Goal: Information Seeking & Learning: Check status

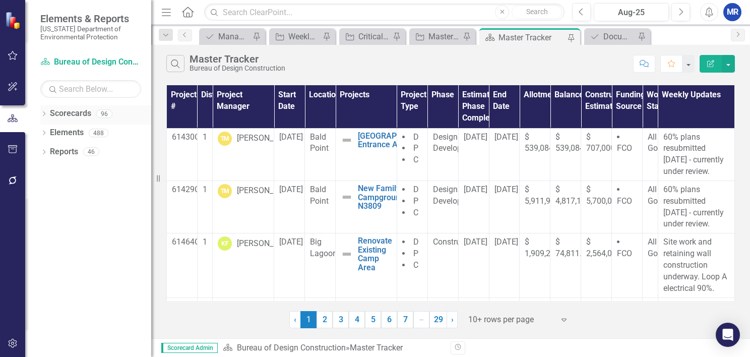
click at [44, 112] on icon "Dropdown" at bounding box center [43, 115] width 7 height 6
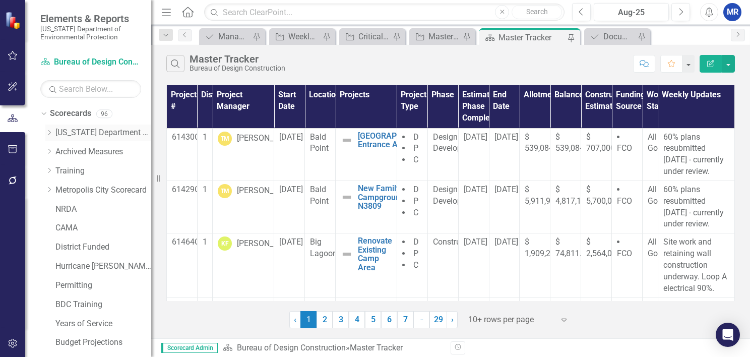
click at [50, 127] on div "Dropdown [US_STATE] Department of Environmental Protection" at bounding box center [98, 132] width 106 height 17
click at [49, 132] on icon "Dropdown" at bounding box center [49, 132] width 8 height 6
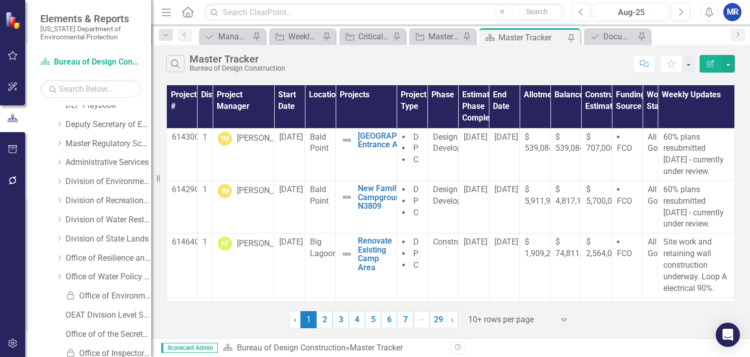
scroll to position [68, 0]
click at [60, 236] on icon at bounding box center [59, 236] width 3 height 5
click at [96, 252] on link "DSL Division Level Metrics" at bounding box center [114, 256] width 76 height 12
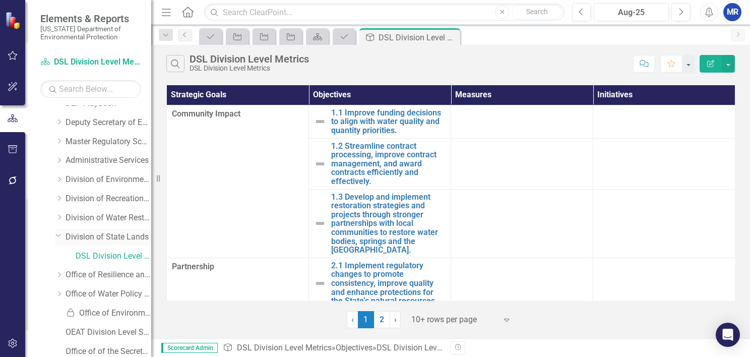
click at [58, 235] on icon "Dropdown" at bounding box center [58, 235] width 6 height 8
click at [62, 218] on icon "Dropdown" at bounding box center [59, 217] width 8 height 6
click at [83, 237] on link "DWRA Division Level Metrics" at bounding box center [114, 237] width 76 height 12
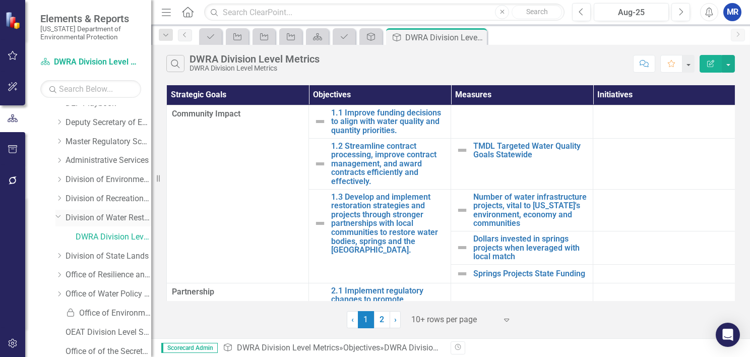
click at [57, 216] on icon "Dropdown" at bounding box center [58, 216] width 6 height 8
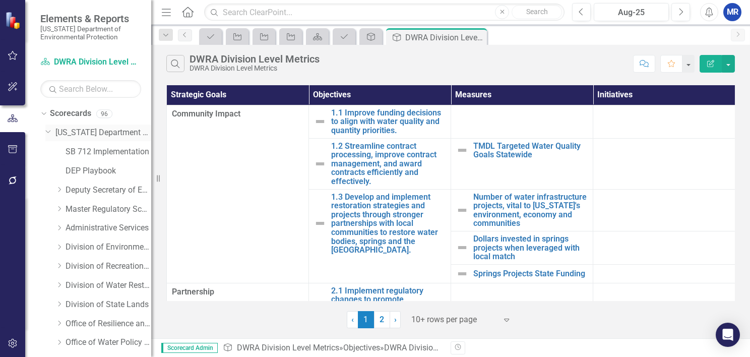
click at [46, 133] on icon "Dropdown" at bounding box center [48, 131] width 6 height 8
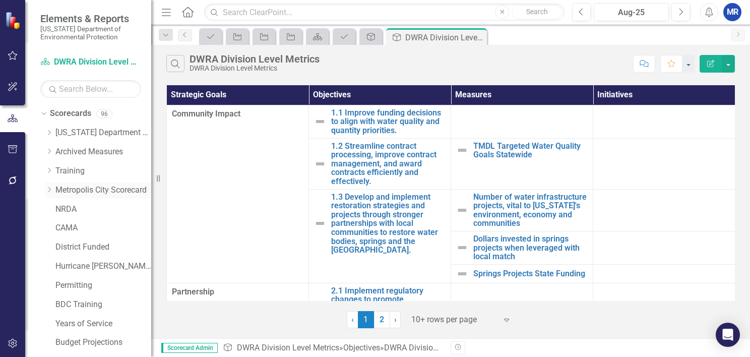
click at [49, 188] on icon "Dropdown" at bounding box center [49, 189] width 8 height 6
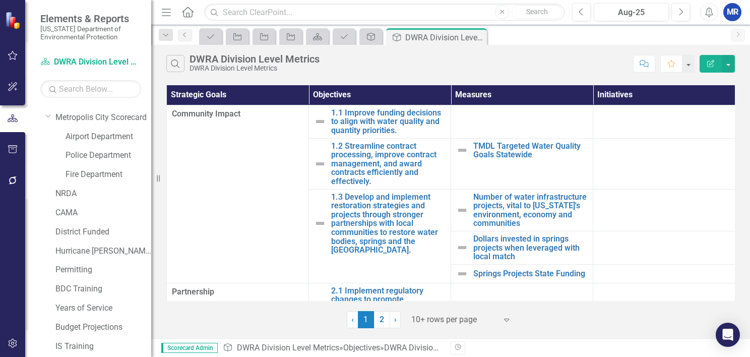
scroll to position [73, 0]
click at [48, 118] on icon "Dropdown" at bounding box center [48, 116] width 6 height 8
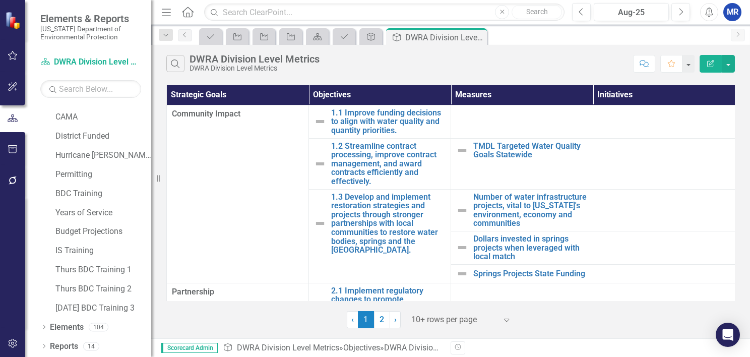
scroll to position [0, 0]
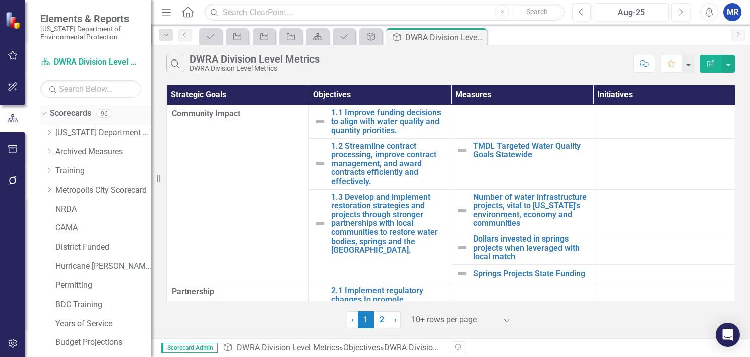
click at [44, 114] on icon "Dropdown" at bounding box center [43, 113] width 6 height 7
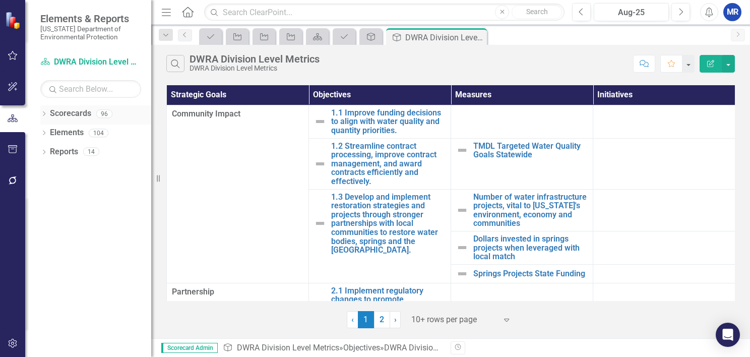
click at [47, 115] on div "Dropdown Scorecards 96" at bounding box center [95, 114] width 111 height 19
click at [44, 114] on icon "Dropdown" at bounding box center [43, 115] width 7 height 6
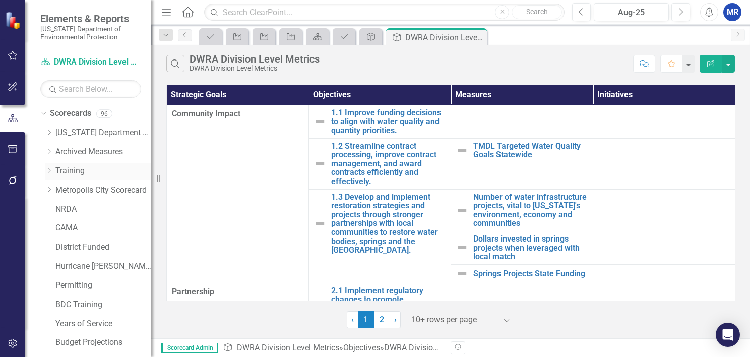
click at [49, 171] on icon "Dropdown" at bounding box center [49, 170] width 8 height 6
click at [44, 112] on icon "Dropdown" at bounding box center [43, 113] width 6 height 7
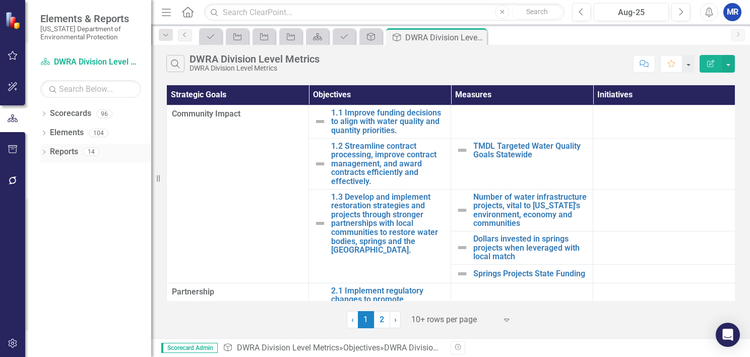
click at [43, 153] on icon "Dropdown" at bounding box center [43, 153] width 7 height 6
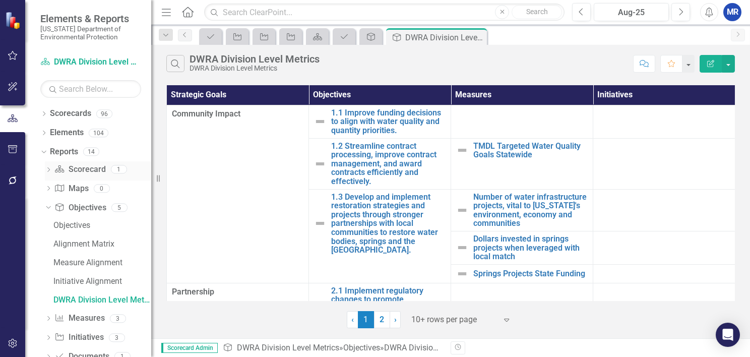
click at [47, 171] on icon "Dropdown" at bounding box center [48, 171] width 7 height 6
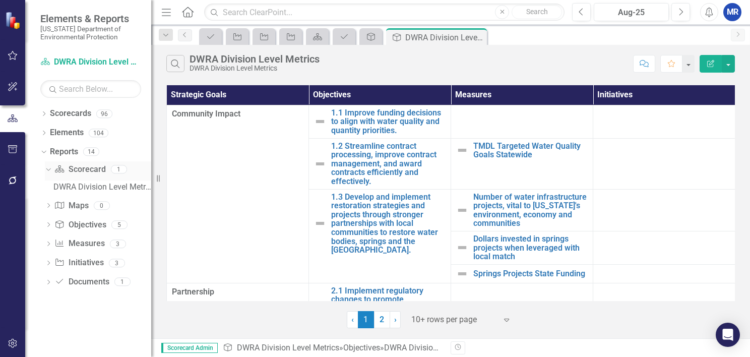
click at [47, 171] on icon "Dropdown" at bounding box center [47, 168] width 6 height 7
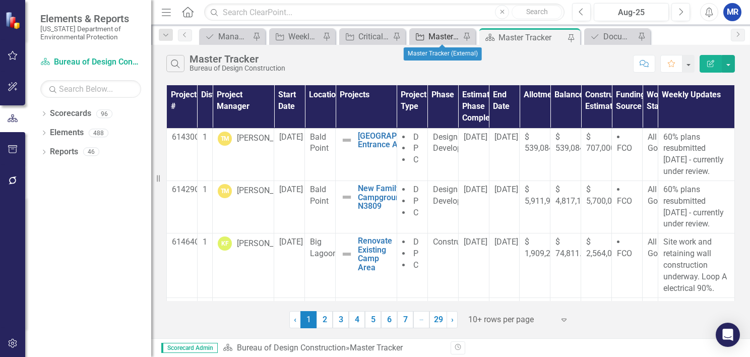
click at [442, 36] on div "Master Tracker (External)" at bounding box center [444, 36] width 32 height 13
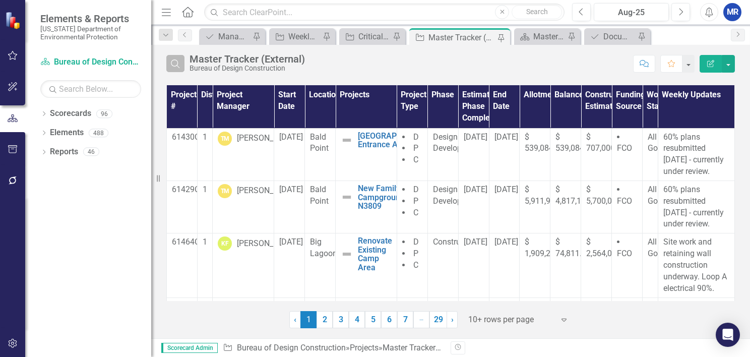
click at [179, 66] on icon "Search" at bounding box center [175, 63] width 11 height 9
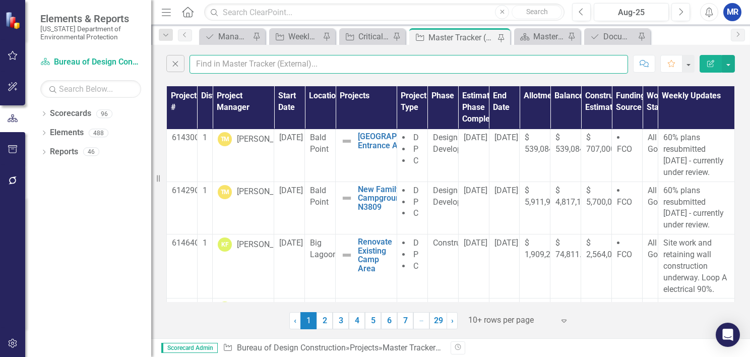
click at [203, 62] on input "text" at bounding box center [408, 64] width 438 height 19
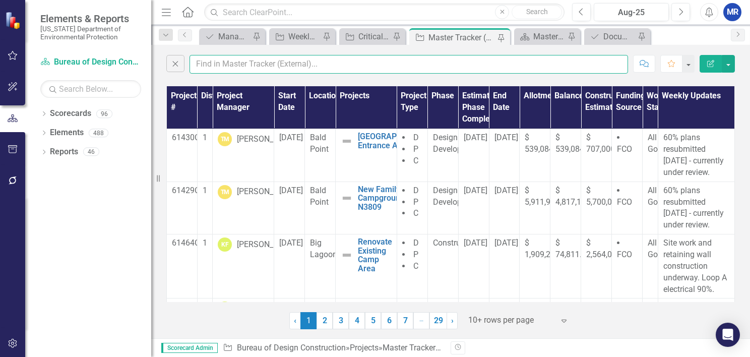
click at [235, 59] on input "text" at bounding box center [408, 64] width 438 height 19
type input "big lagoon"
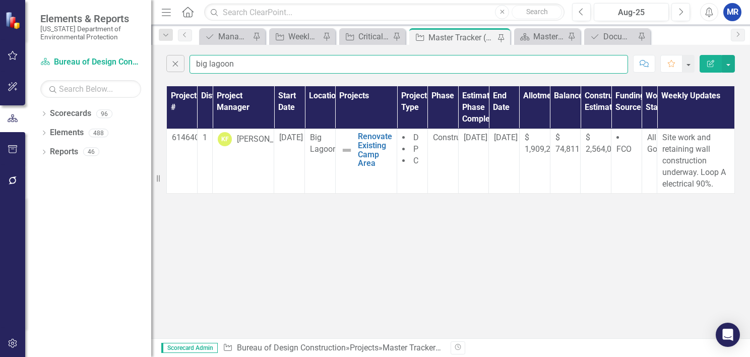
click at [273, 68] on input "big lagoon" at bounding box center [408, 64] width 438 height 19
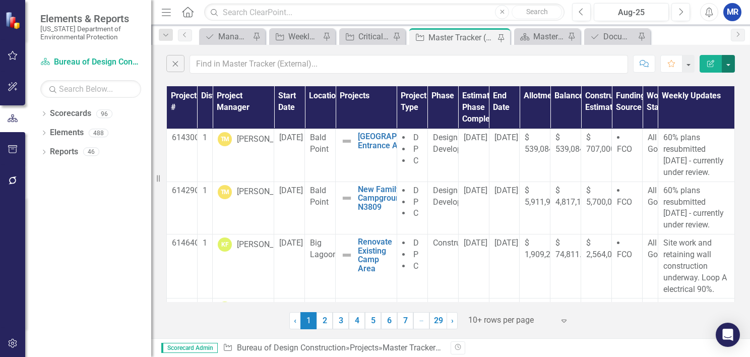
click at [729, 65] on button "button" at bounding box center [727, 64] width 13 height 18
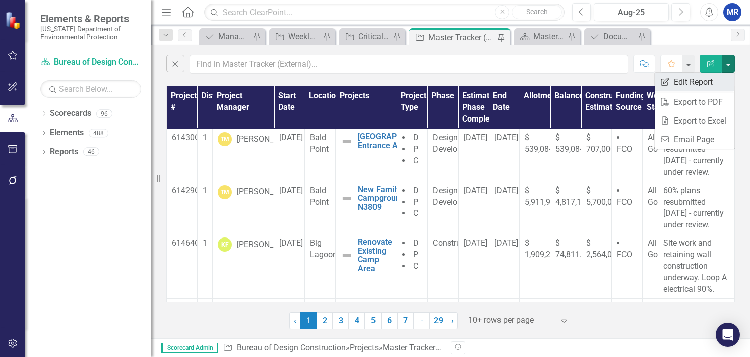
click at [703, 85] on link "Edit Report Edit Report" at bounding box center [694, 82] width 80 height 19
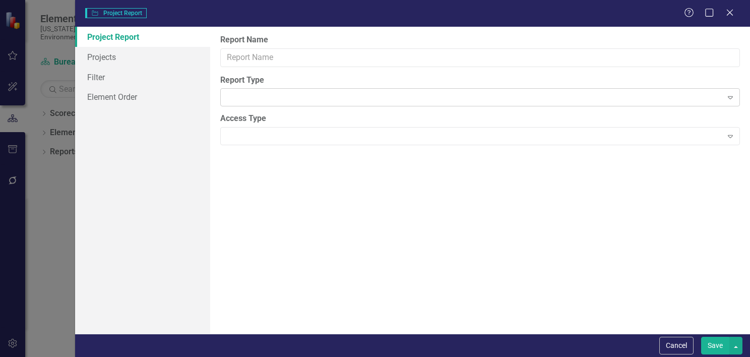
type input "Master Tracker (External)"
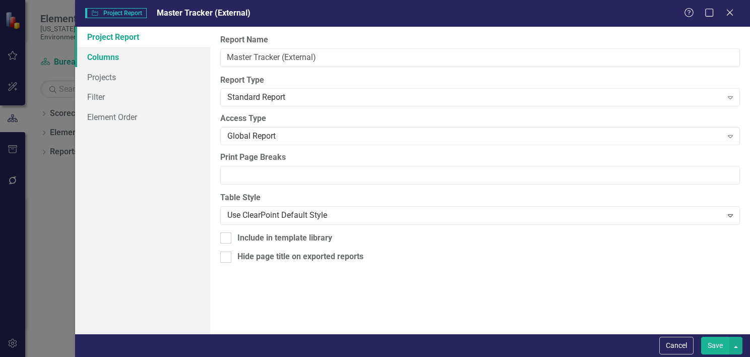
click at [115, 58] on link "Columns" at bounding box center [142, 57] width 135 height 20
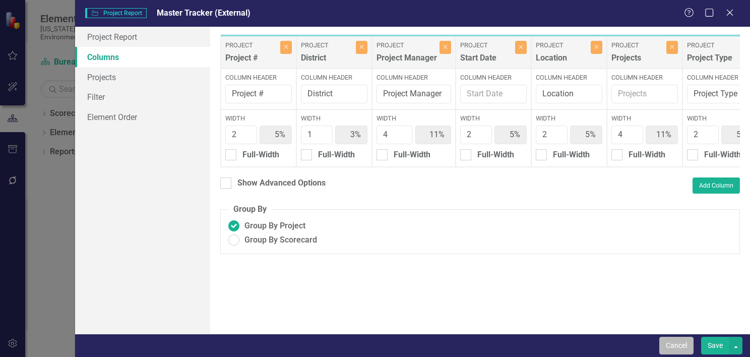
click at [669, 337] on button "Cancel" at bounding box center [676, 346] width 34 height 18
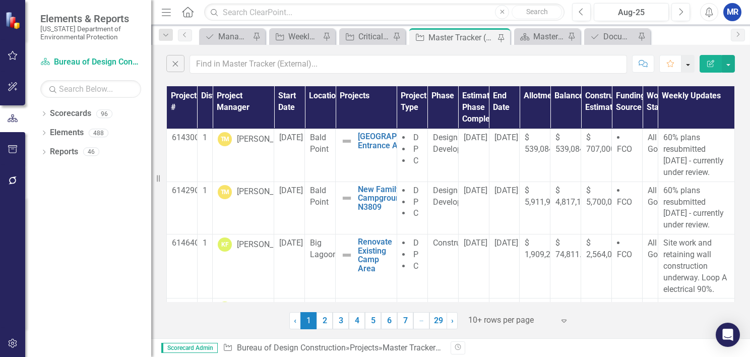
click at [692, 65] on button "button" at bounding box center [687, 64] width 13 height 18
click at [734, 63] on div "Close Comment Favorite Edit Report" at bounding box center [450, 62] width 598 height 34
click at [731, 63] on button "button" at bounding box center [727, 64] width 13 height 18
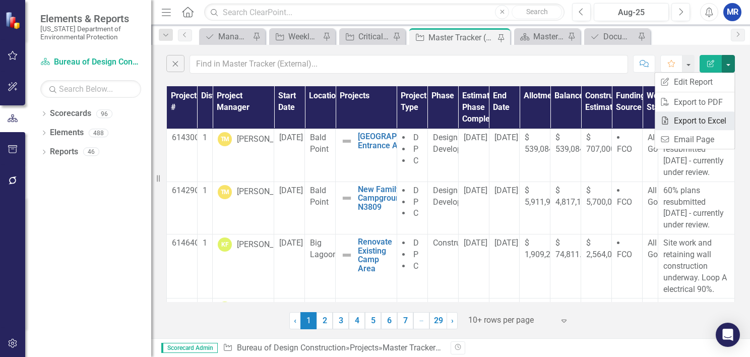
click at [720, 119] on link "Excel Export to Excel" at bounding box center [694, 120] width 80 height 19
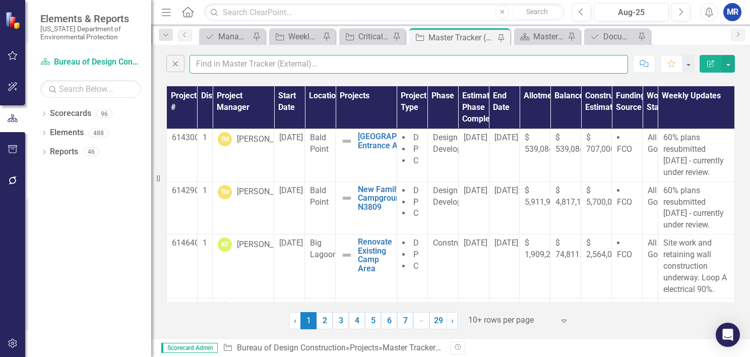
click at [243, 62] on input "text" at bounding box center [408, 64] width 438 height 19
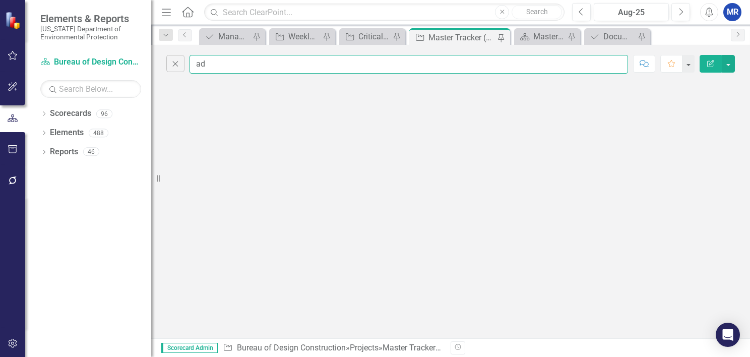
type input "a"
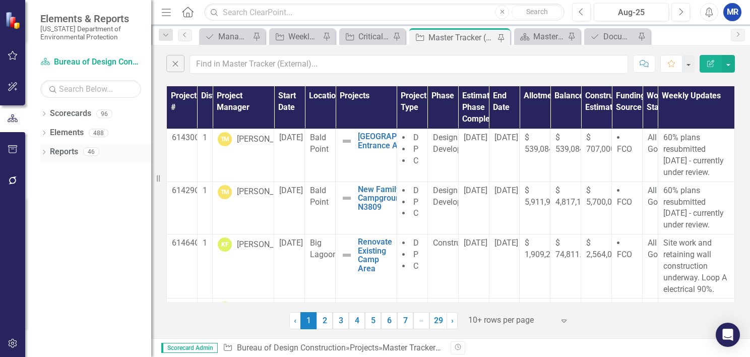
click at [43, 151] on icon "Dropdown" at bounding box center [43, 153] width 7 height 6
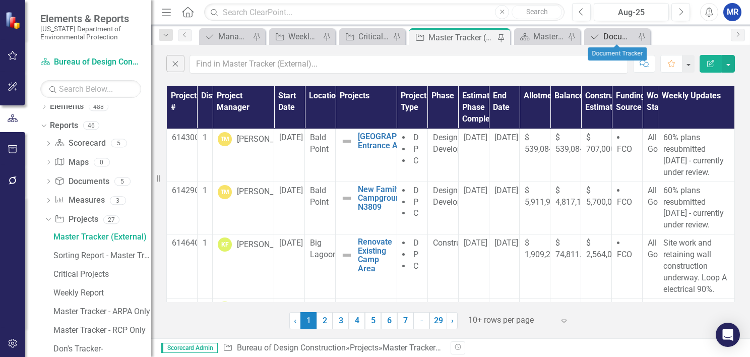
click at [610, 33] on div "Document Tracker" at bounding box center [619, 36] width 32 height 13
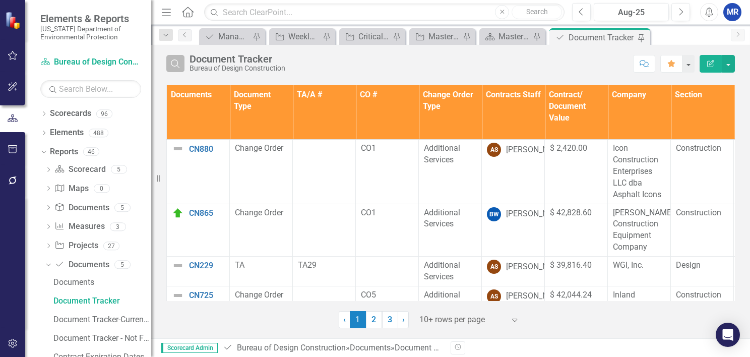
click at [178, 62] on icon "Search" at bounding box center [175, 63] width 11 height 9
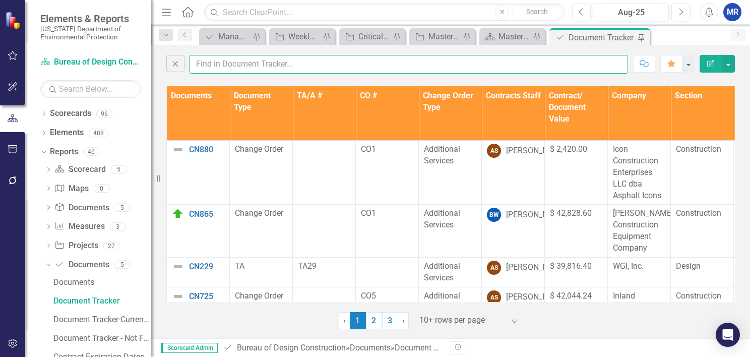
click at [230, 60] on input "text" at bounding box center [408, 64] width 438 height 19
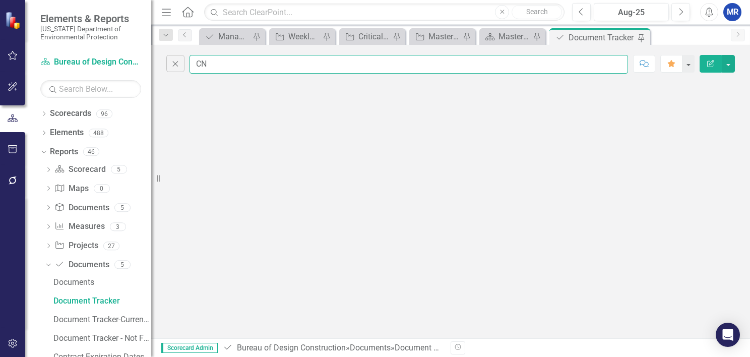
type input "C"
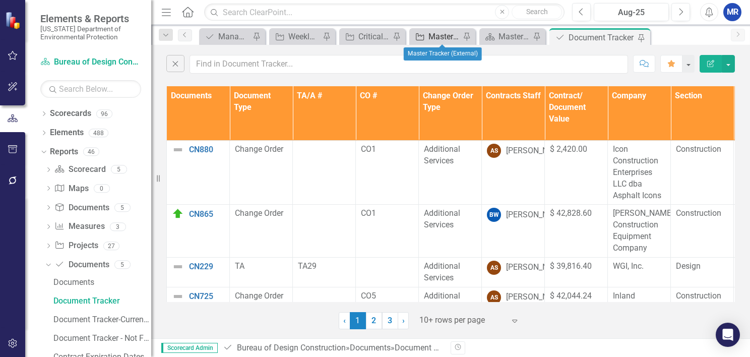
click at [444, 33] on div "Master Tracker (External)" at bounding box center [444, 36] width 32 height 13
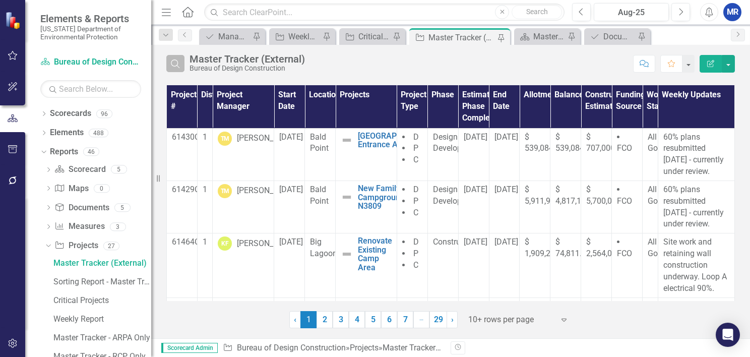
click at [173, 59] on icon "Search" at bounding box center [175, 63] width 11 height 9
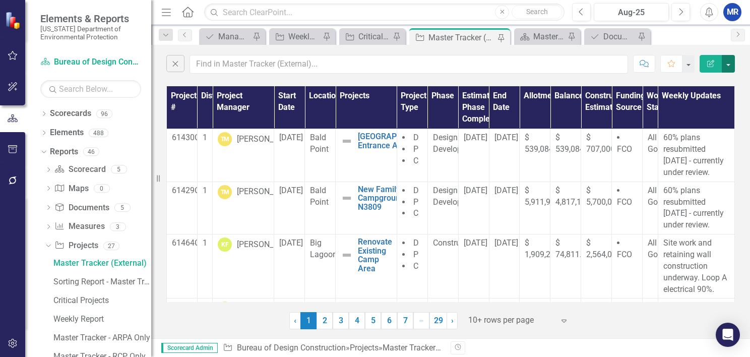
click at [729, 64] on button "button" at bounding box center [727, 64] width 13 height 18
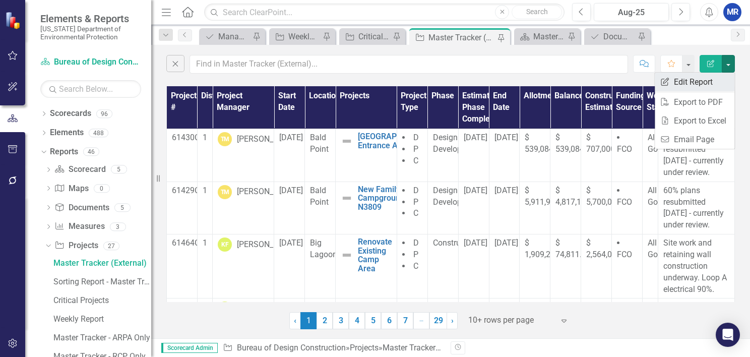
click at [696, 80] on link "Edit Report Edit Report" at bounding box center [694, 82] width 80 height 19
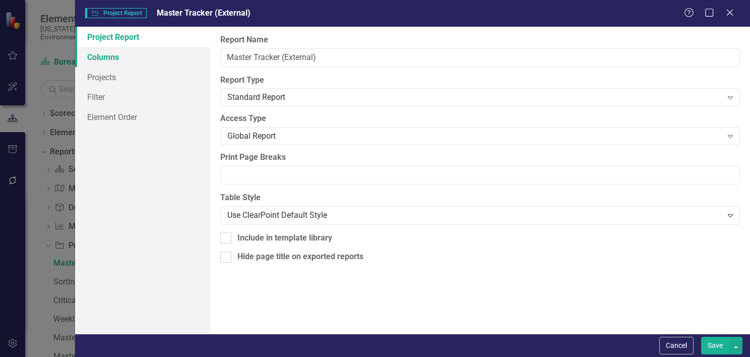
click at [109, 54] on link "Columns" at bounding box center [142, 57] width 135 height 20
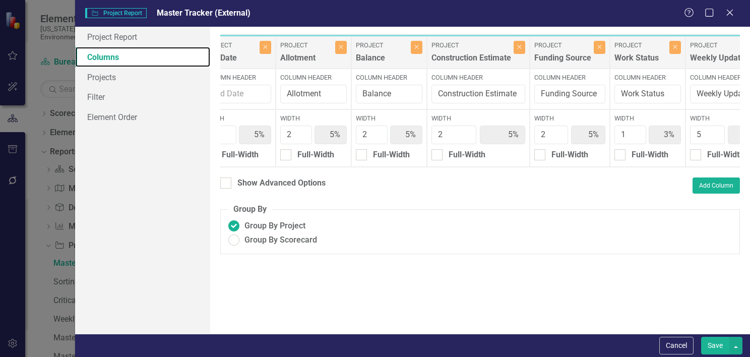
scroll to position [0, 856]
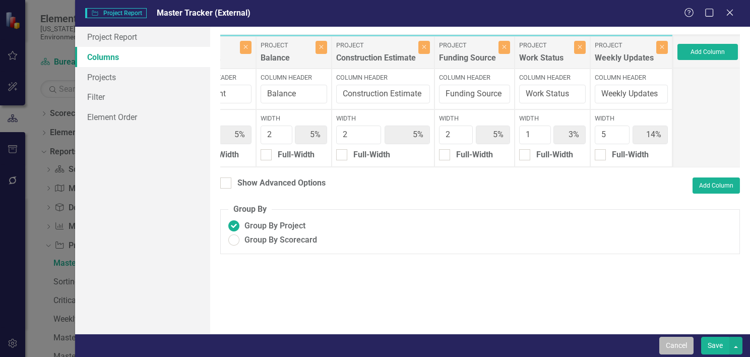
click at [665, 345] on button "Cancel" at bounding box center [676, 346] width 34 height 18
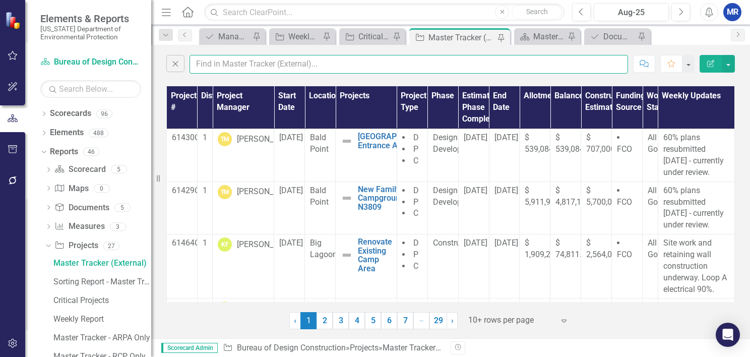
click at [258, 68] on input "text" at bounding box center [408, 64] width 438 height 19
click at [253, 64] on input "text" at bounding box center [408, 64] width 438 height 19
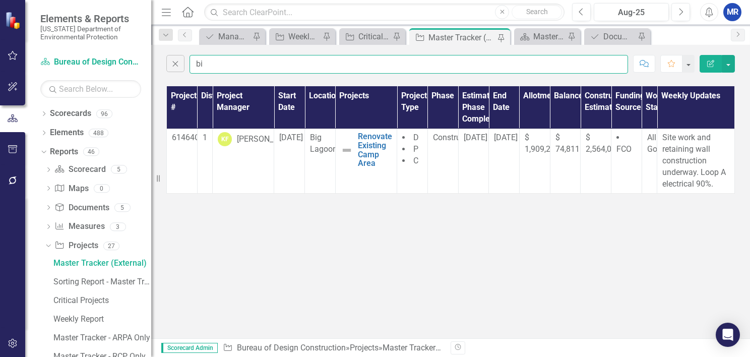
type input "b"
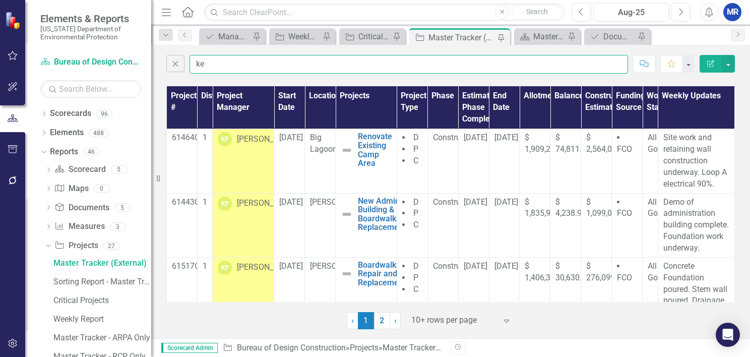
type input "k"
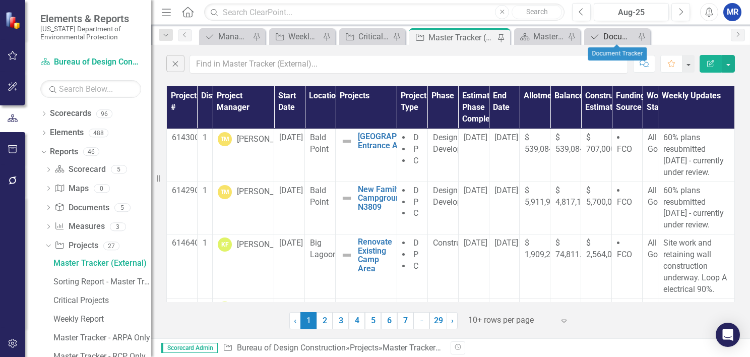
click at [613, 36] on div "Document Tracker" at bounding box center [619, 36] width 32 height 13
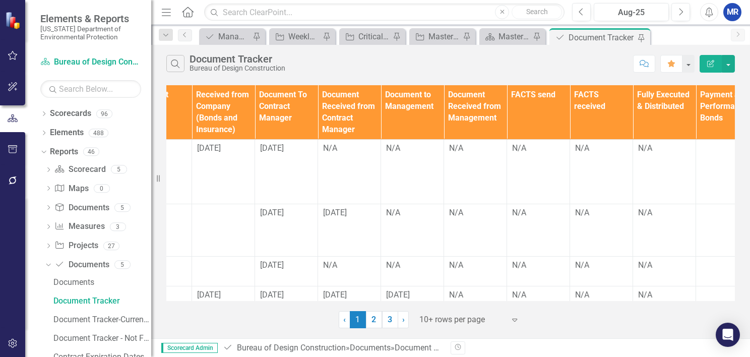
scroll to position [0, 1265]
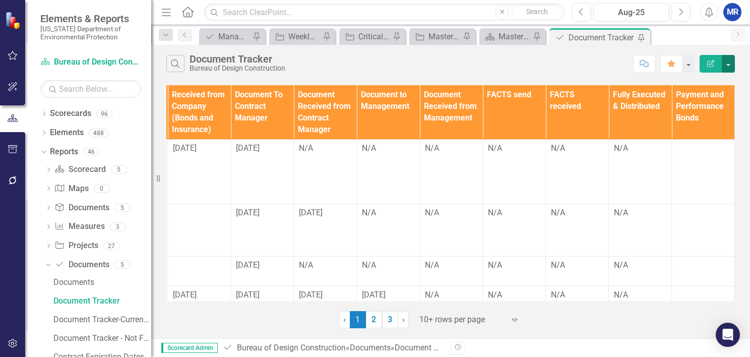
click at [728, 68] on button "button" at bounding box center [727, 64] width 13 height 18
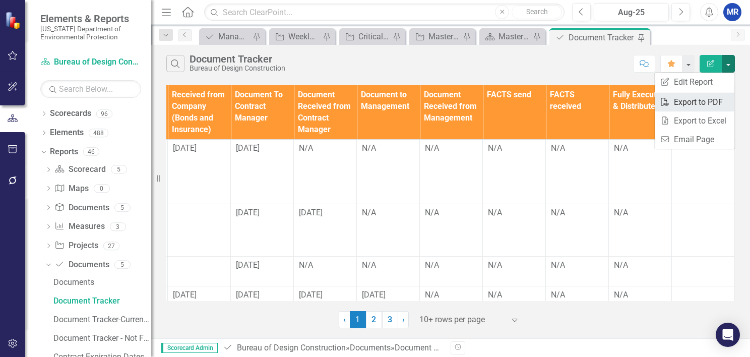
click at [694, 102] on link "PDF Export to PDF" at bounding box center [694, 102] width 80 height 19
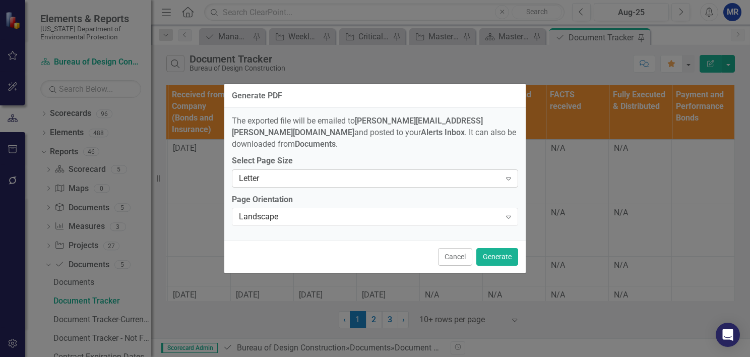
click at [256, 179] on div "Letter Expand" at bounding box center [375, 178] width 286 height 18
click at [268, 251] on div "Cancel Generate" at bounding box center [374, 256] width 301 height 33
click at [467, 254] on button "Cancel" at bounding box center [455, 257] width 34 height 18
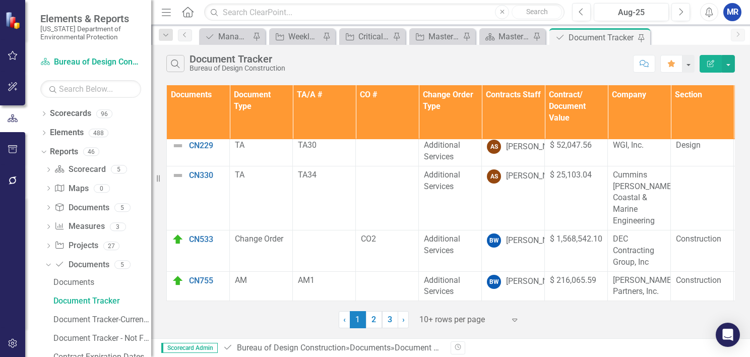
scroll to position [0, 0]
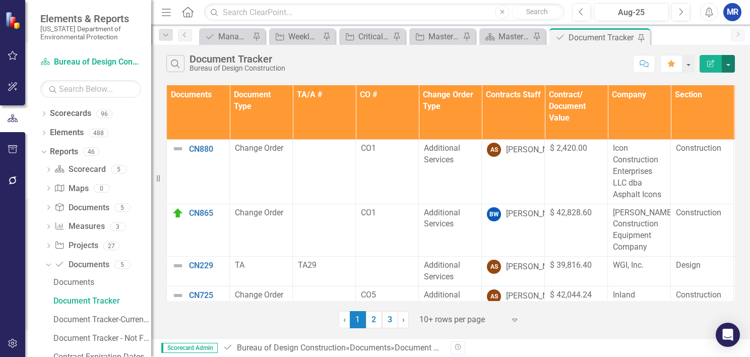
click at [734, 57] on button "button" at bounding box center [727, 64] width 13 height 18
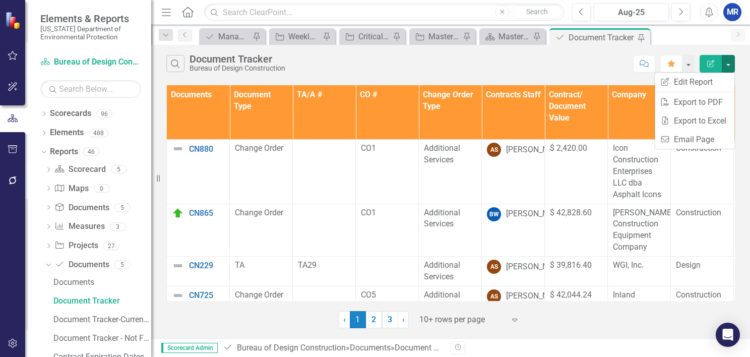
click at [559, 64] on div "Search Document Tracker Bureau of Design Construction" at bounding box center [396, 63] width 461 height 17
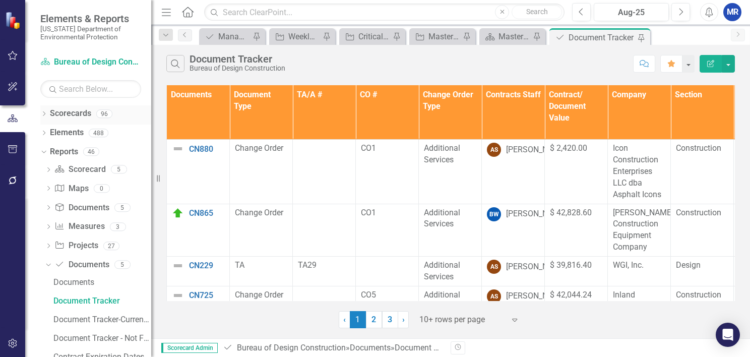
click at [44, 115] on icon "Dropdown" at bounding box center [43, 115] width 7 height 6
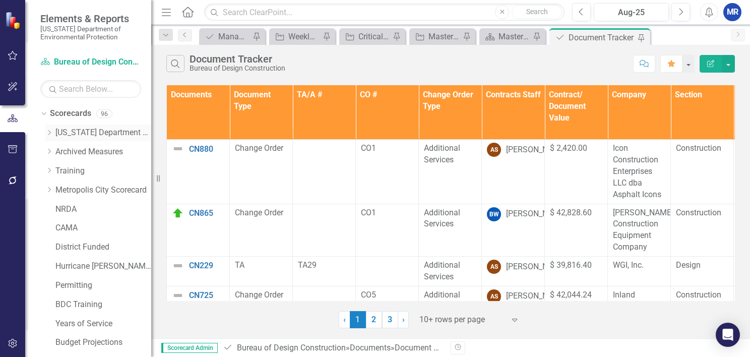
click at [48, 127] on div "Dropdown [US_STATE] Department of Environmental Protection" at bounding box center [98, 132] width 106 height 17
click at [49, 131] on icon "Dropdown" at bounding box center [49, 132] width 8 height 6
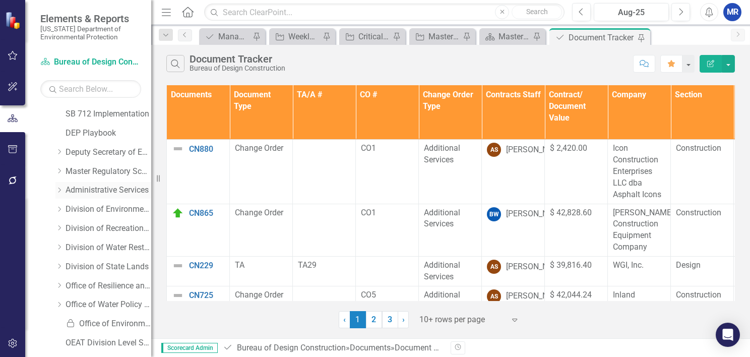
scroll to position [38, 0]
click at [60, 266] on icon "Dropdown" at bounding box center [59, 265] width 8 height 6
click at [91, 287] on link "DSL Division Level Metrics" at bounding box center [114, 286] width 76 height 12
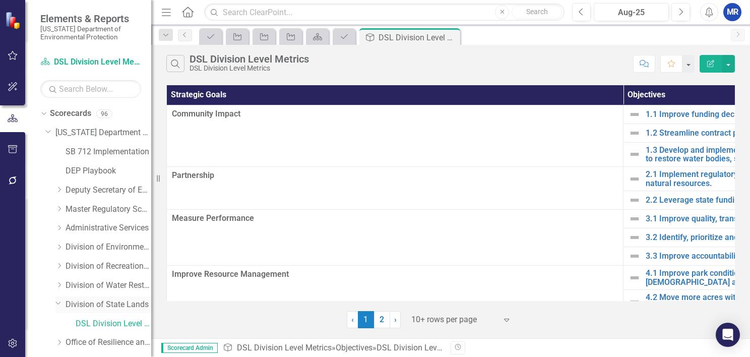
click at [56, 306] on icon "Dropdown" at bounding box center [58, 303] width 6 height 8
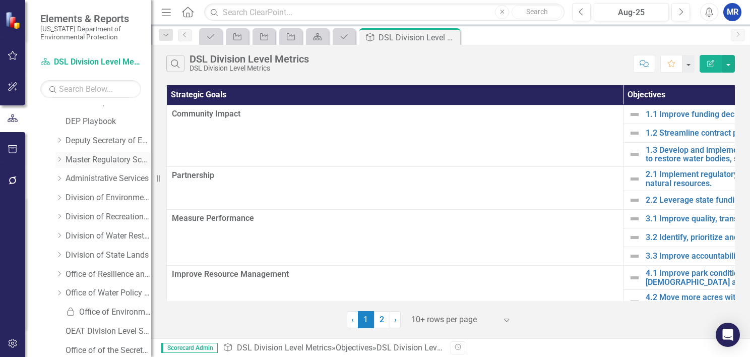
scroll to position [47, 0]
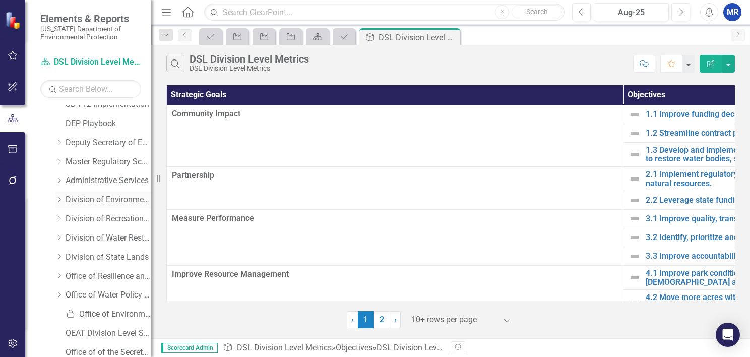
click at [60, 200] on icon "Dropdown" at bounding box center [59, 199] width 8 height 6
click at [60, 200] on icon "Dropdown" at bounding box center [58, 198] width 6 height 8
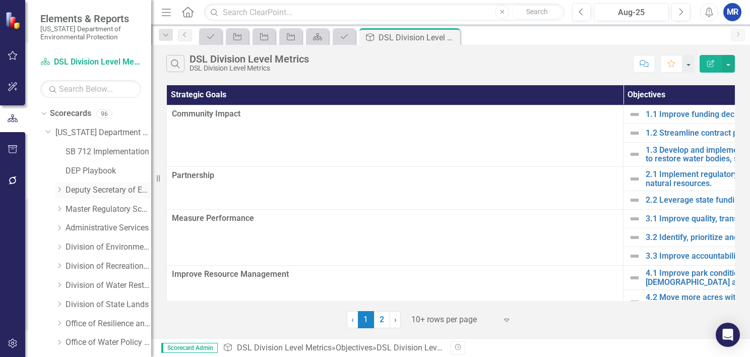
click at [60, 189] on icon at bounding box center [59, 189] width 3 height 5
click at [76, 207] on link "625 Project Tracking" at bounding box center [114, 210] width 76 height 12
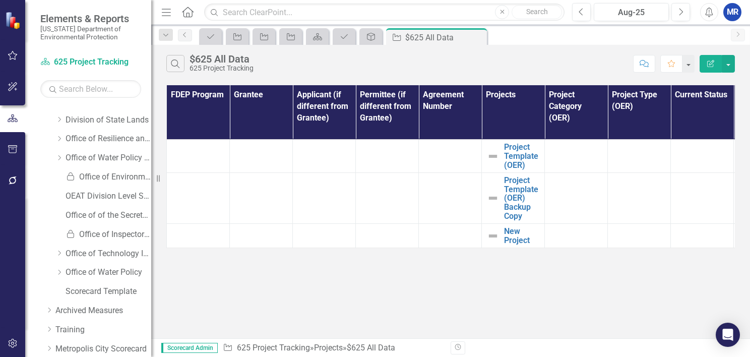
scroll to position [204, 0]
click at [95, 178] on link "Locked Office of Environmental Accountability and Transparency" at bounding box center [108, 177] width 86 height 12
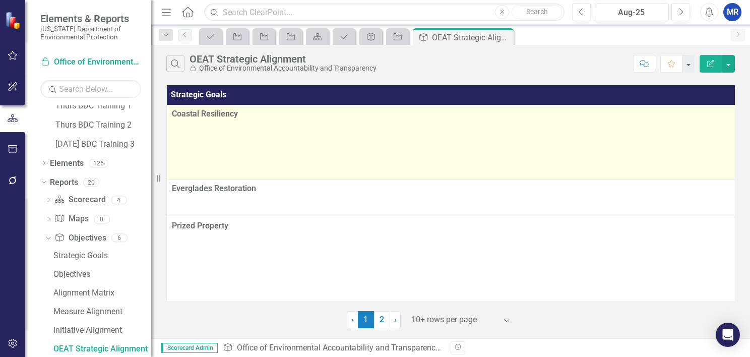
click at [235, 132] on td "Coastal Resiliency" at bounding box center [513, 142] width 693 height 75
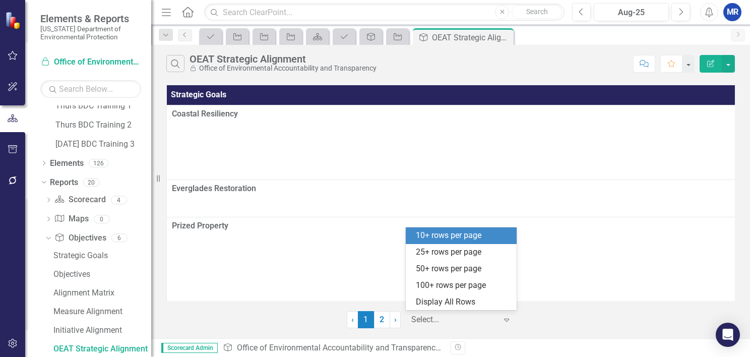
click at [434, 323] on div at bounding box center [454, 320] width 86 height 14
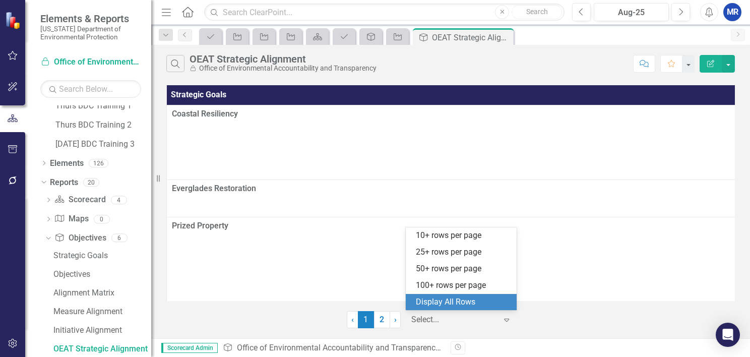
click at [439, 301] on div "Display All Rows" at bounding box center [463, 302] width 95 height 12
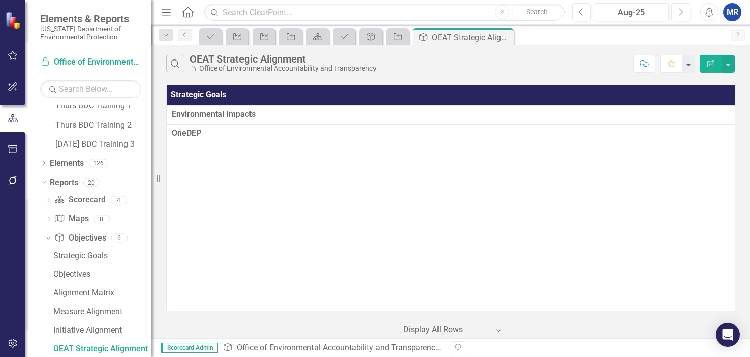
scroll to position [393, 0]
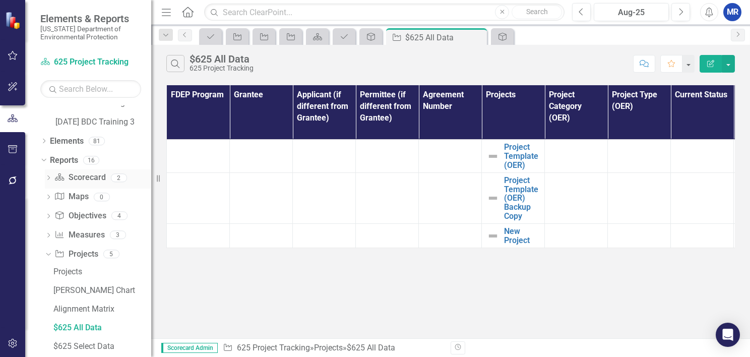
scroll to position [693, 0]
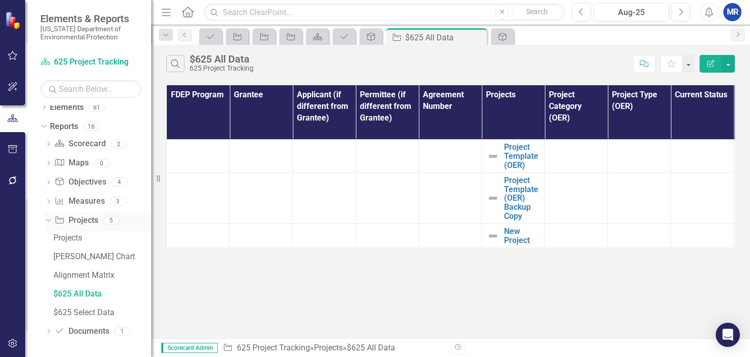
click at [48, 219] on icon "Dropdown" at bounding box center [47, 219] width 6 height 7
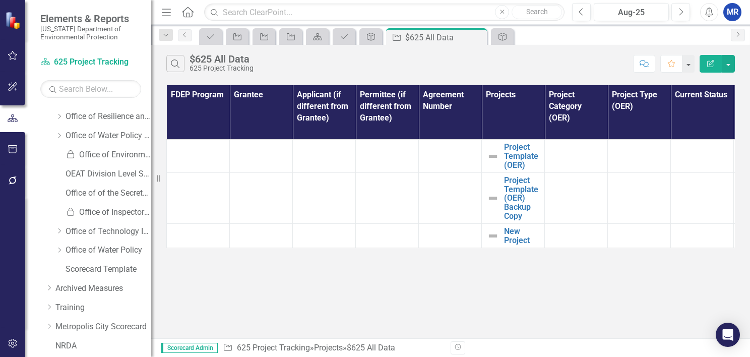
scroll to position [226, 0]
click at [477, 38] on icon "Close" at bounding box center [477, 37] width 10 height 8
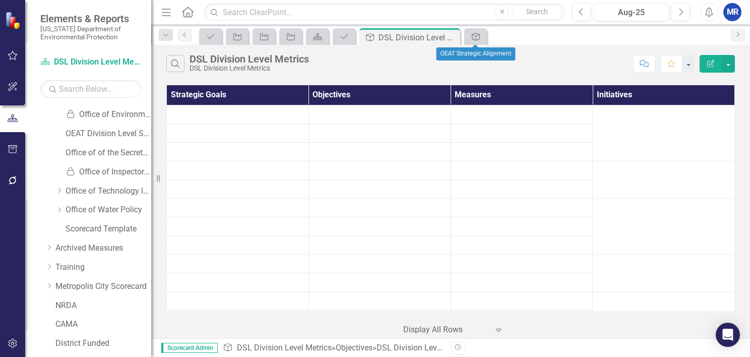
scroll to position [618, 0]
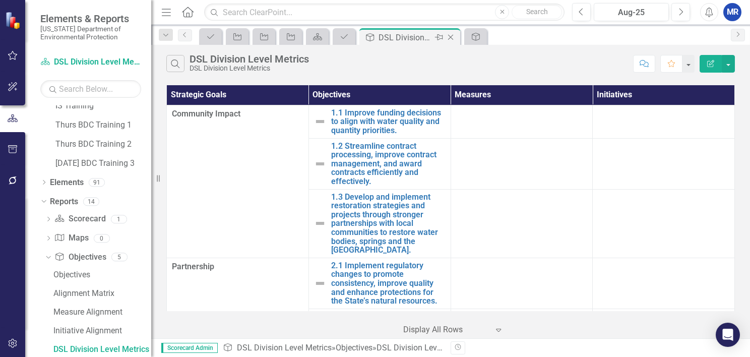
click at [452, 39] on icon at bounding box center [451, 38] width 6 height 6
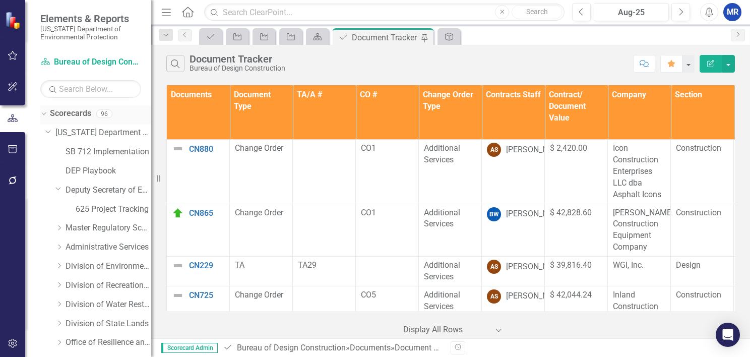
click at [42, 113] on icon at bounding box center [43, 113] width 5 height 3
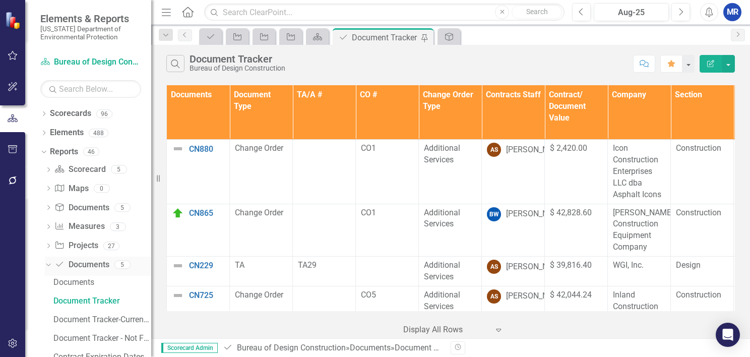
click at [48, 264] on icon "Dropdown" at bounding box center [47, 263] width 6 height 7
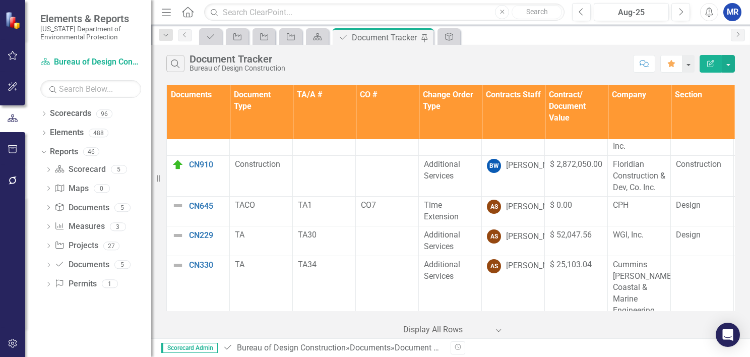
scroll to position [193, 0]
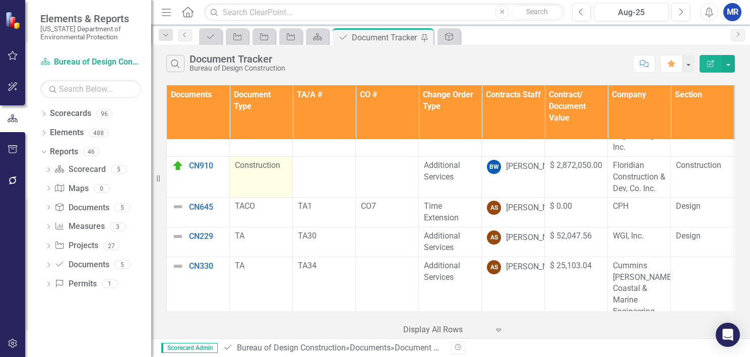
click at [265, 175] on td "Construction" at bounding box center [261, 176] width 63 height 41
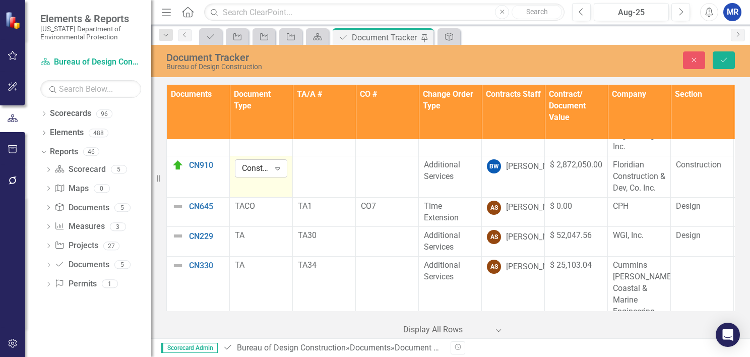
click at [262, 171] on div "Construction" at bounding box center [256, 169] width 28 height 12
click at [339, 171] on td at bounding box center [324, 176] width 63 height 41
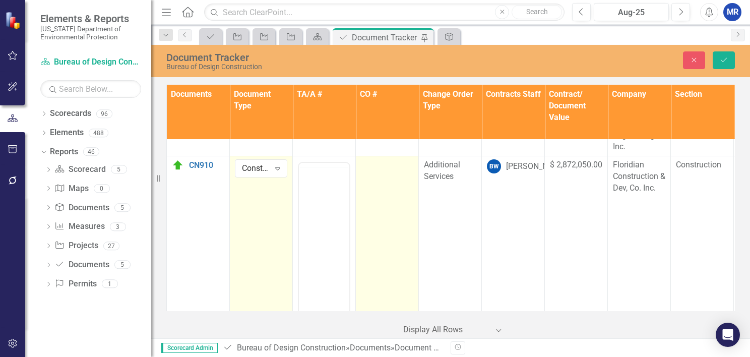
scroll to position [0, 0]
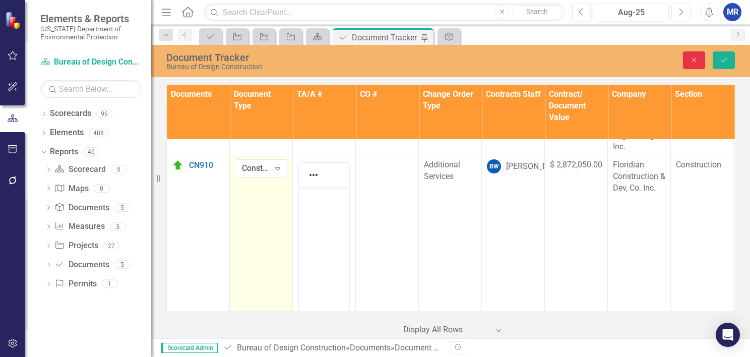
click at [699, 61] on button "Close" at bounding box center [694, 60] width 22 height 18
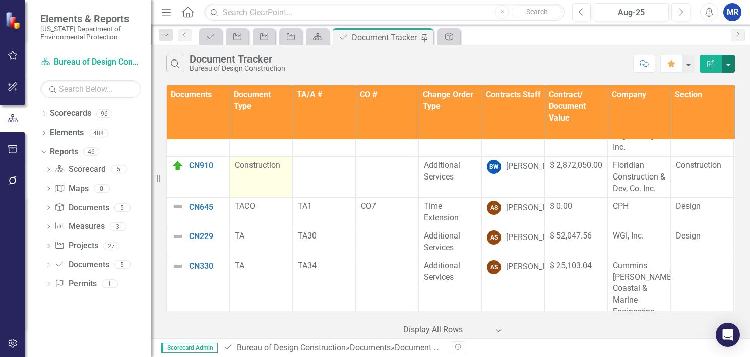
click at [727, 66] on button "button" at bounding box center [727, 64] width 13 height 18
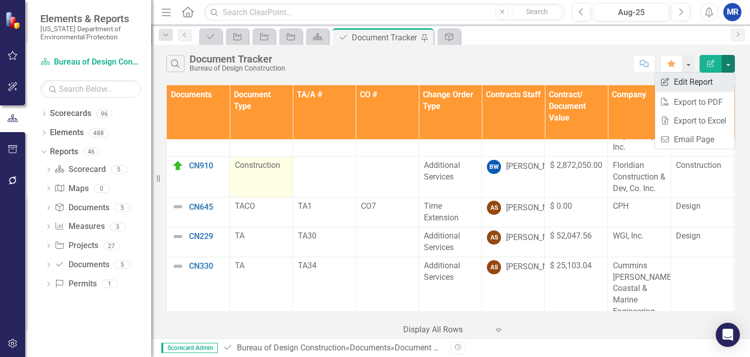
click at [686, 85] on link "Edit Report Edit Report" at bounding box center [694, 82] width 80 height 19
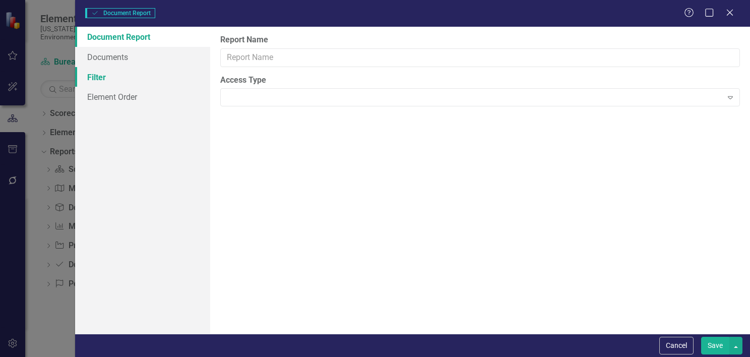
type input "Document Tracker"
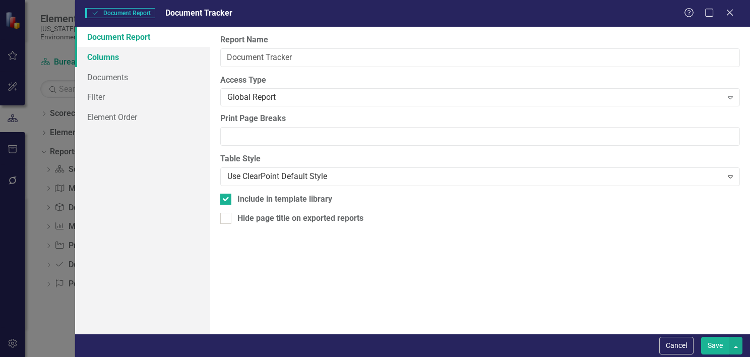
click at [117, 56] on link "Columns" at bounding box center [142, 57] width 135 height 20
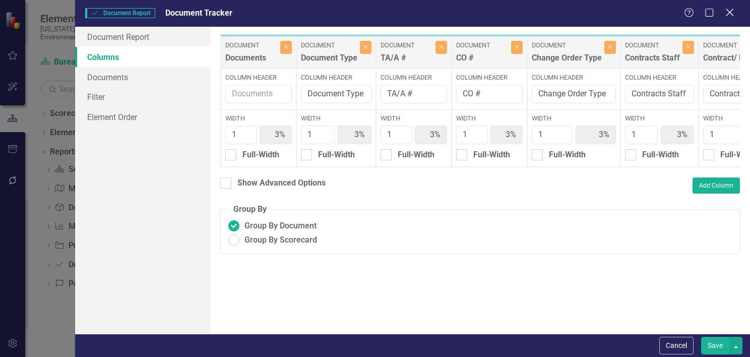
click at [727, 14] on icon "Close" at bounding box center [729, 13] width 13 height 10
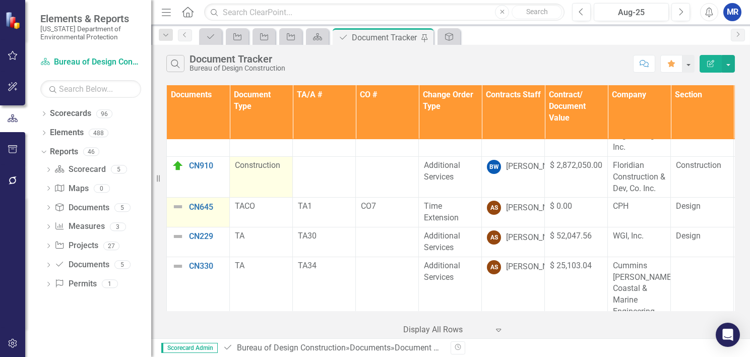
click at [174, 206] on img at bounding box center [178, 207] width 12 height 12
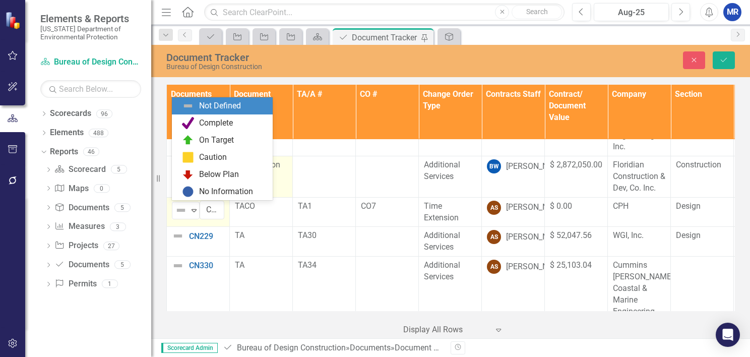
click at [174, 206] on div "Not Defined" at bounding box center [181, 210] width 15 height 14
click at [240, 104] on div "Not Defined" at bounding box center [220, 106] width 42 height 12
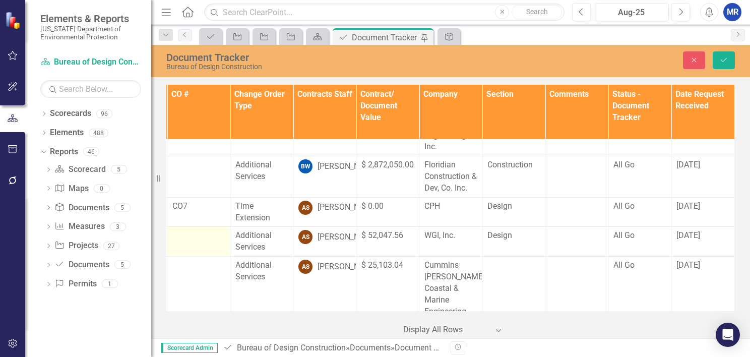
scroll to position [193, 192]
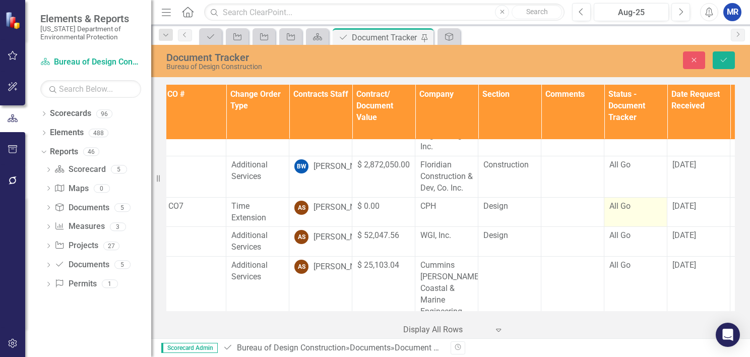
click at [634, 215] on td "All Go" at bounding box center [635, 212] width 63 height 30
click at [634, 215] on div "All Go Expand" at bounding box center [635, 210] width 52 height 18
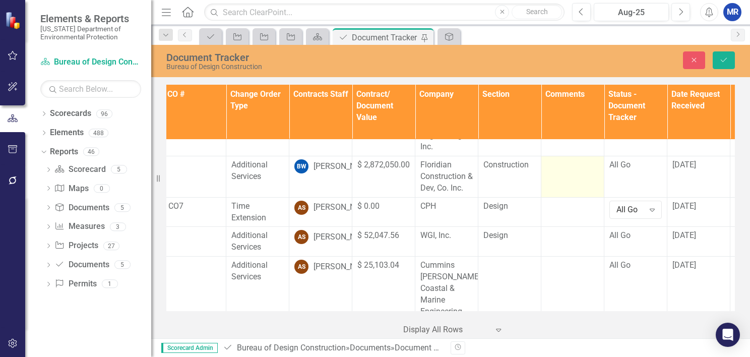
click at [582, 178] on td at bounding box center [572, 176] width 63 height 41
click at [696, 64] on button "Close" at bounding box center [694, 60] width 22 height 18
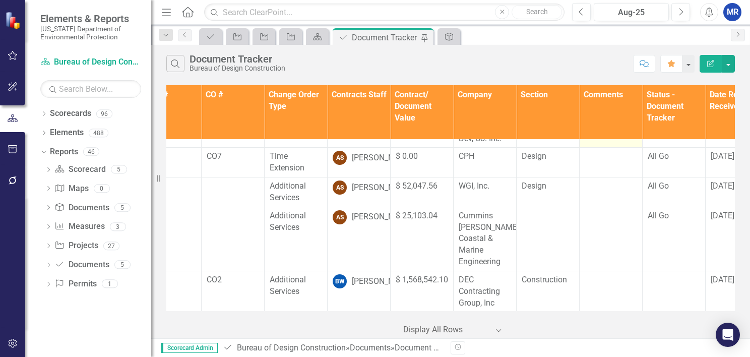
scroll to position [243, 0]
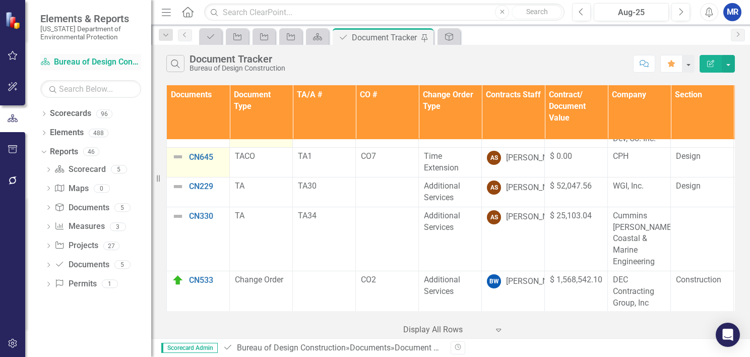
click at [79, 63] on link "Scorecard Bureau of Design Construction" at bounding box center [90, 62] width 101 height 12
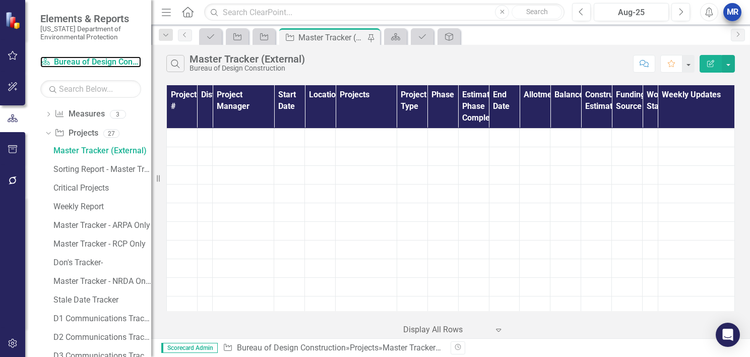
scroll to position [23, 0]
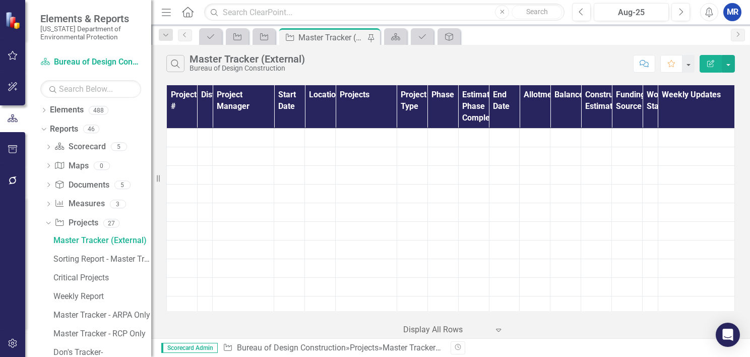
click at [731, 9] on div "MR" at bounding box center [732, 12] width 18 height 18
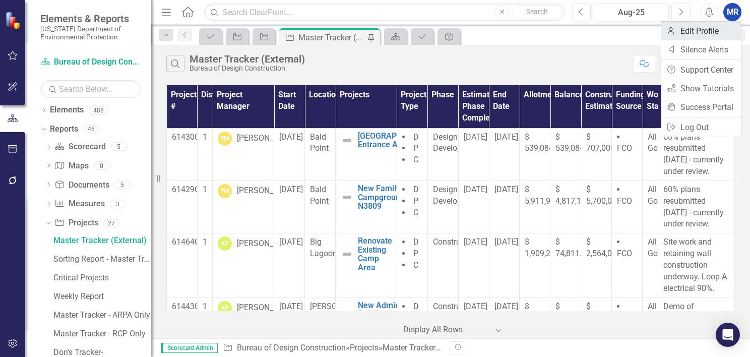
click at [705, 31] on link "User Edit Profile" at bounding box center [701, 31] width 80 height 19
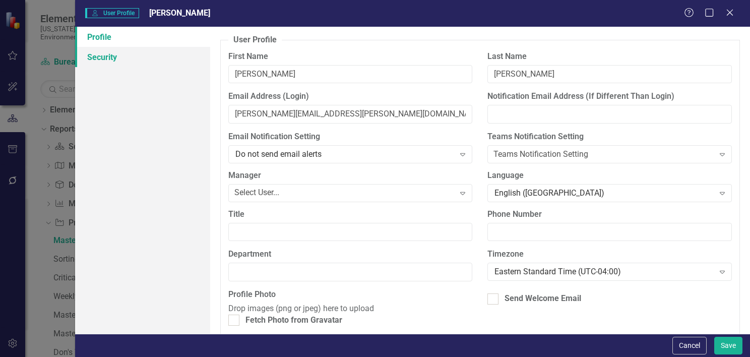
click at [113, 59] on link "Security" at bounding box center [142, 57] width 135 height 20
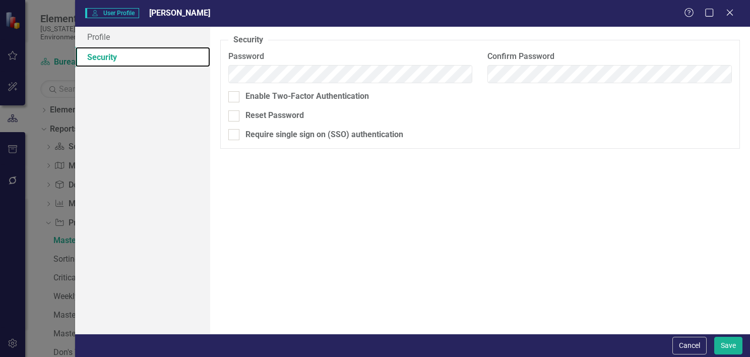
scroll to position [0, 0]
click at [729, 11] on icon "Close" at bounding box center [729, 13] width 13 height 10
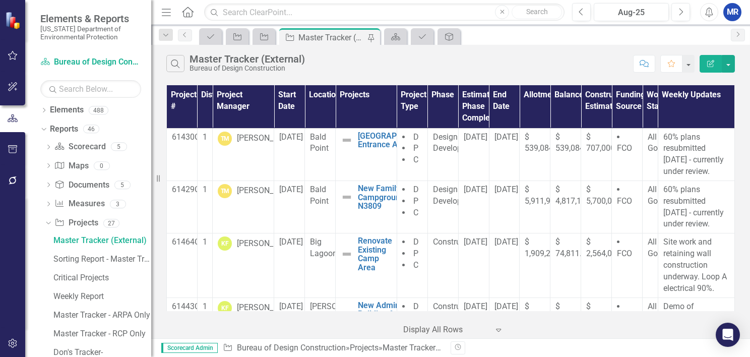
click at [560, 60] on div "Search Master Tracker (External) Bureau of Design Construction" at bounding box center [396, 63] width 461 height 17
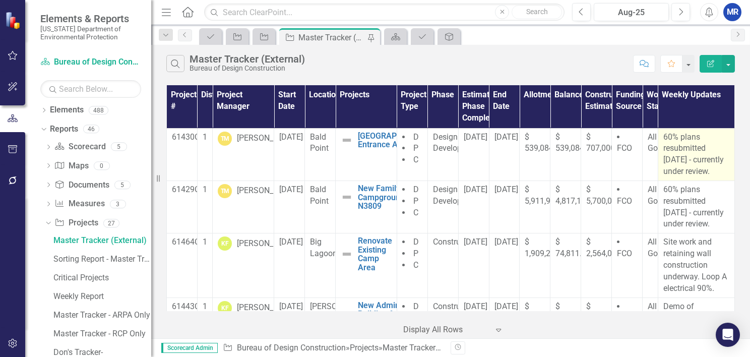
click at [699, 153] on p "60% plans resubmitted [DATE] - currently under review." at bounding box center [696, 154] width 66 height 46
click at [683, 152] on p "60% plans resubmitted [DATE] - currently under review." at bounding box center [696, 154] width 66 height 46
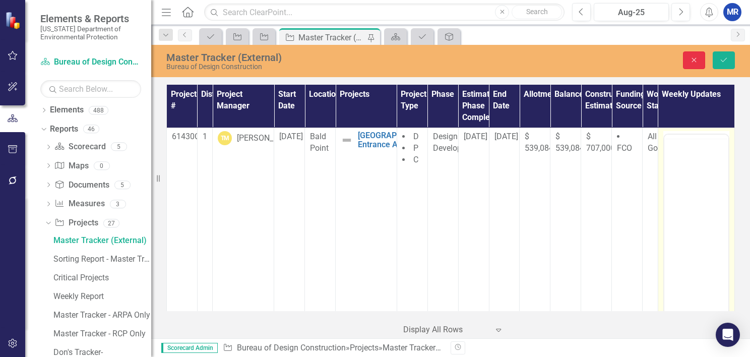
click at [695, 61] on icon "Close" at bounding box center [693, 59] width 9 height 7
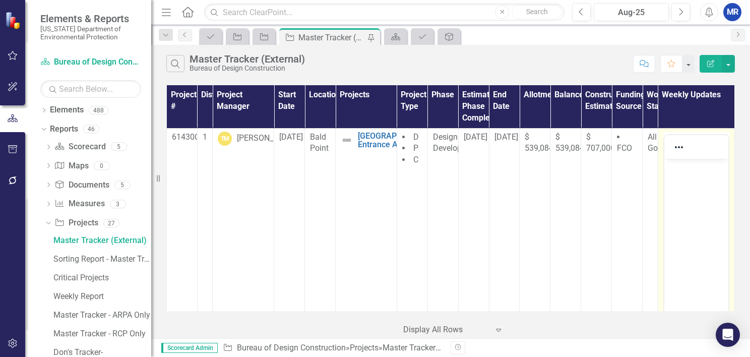
click at [695, 61] on div "Edit Report" at bounding box center [714, 64] width 40 height 18
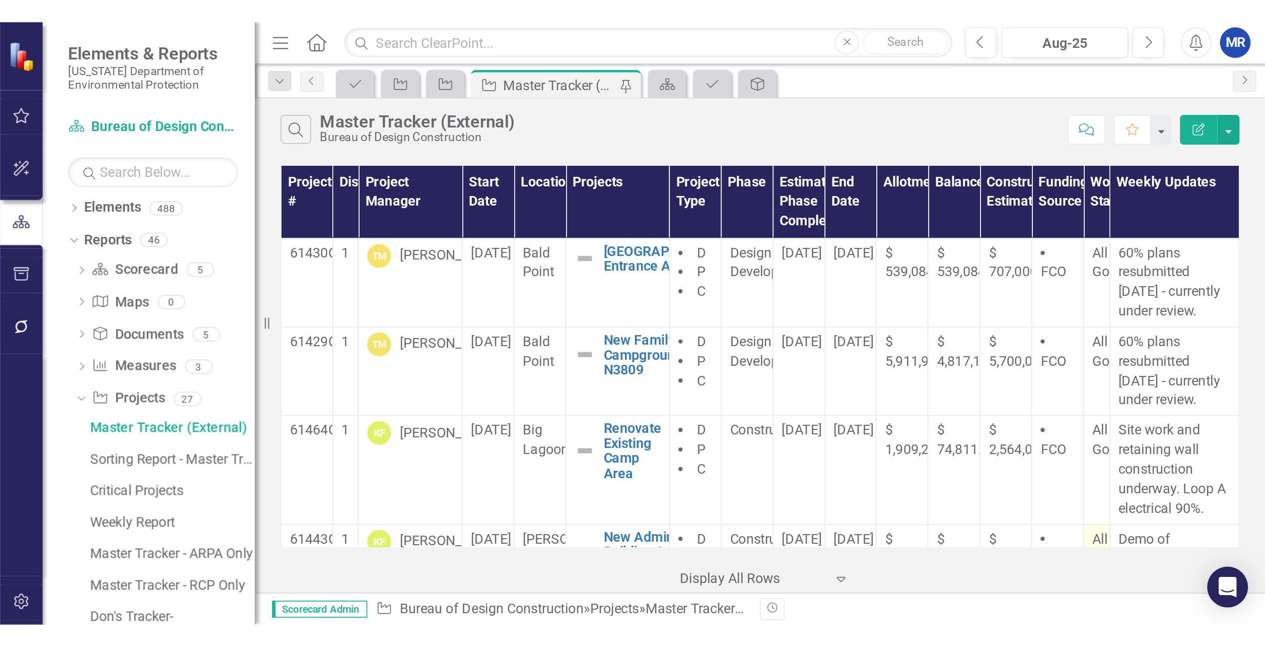
scroll to position [23, 0]
